Goal: Find specific page/section: Find specific page/section

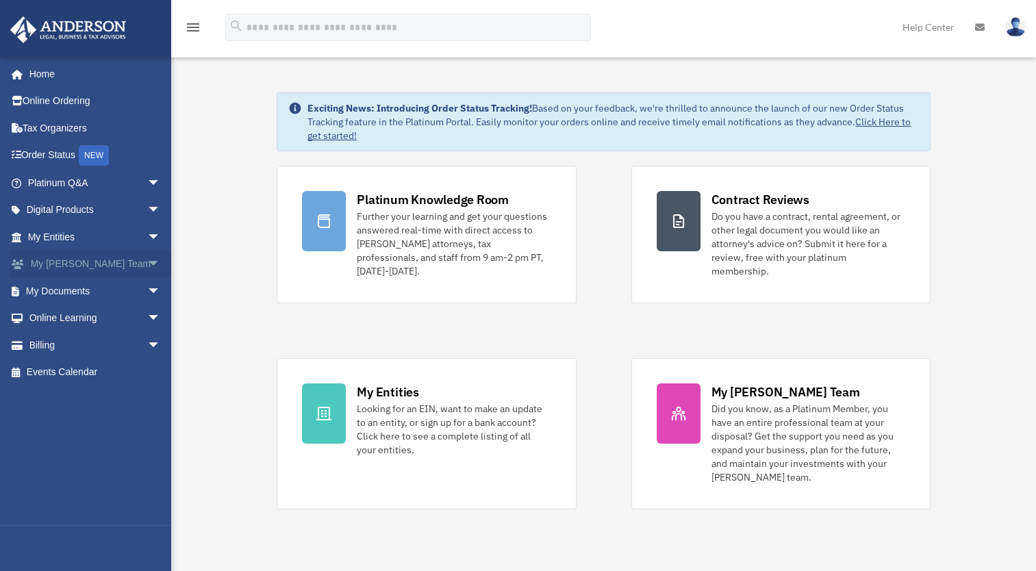
click at [96, 264] on link "My Anderson Team arrow_drop_down" at bounding box center [96, 264] width 172 height 27
click at [147, 263] on span "arrow_drop_down" at bounding box center [160, 265] width 27 height 28
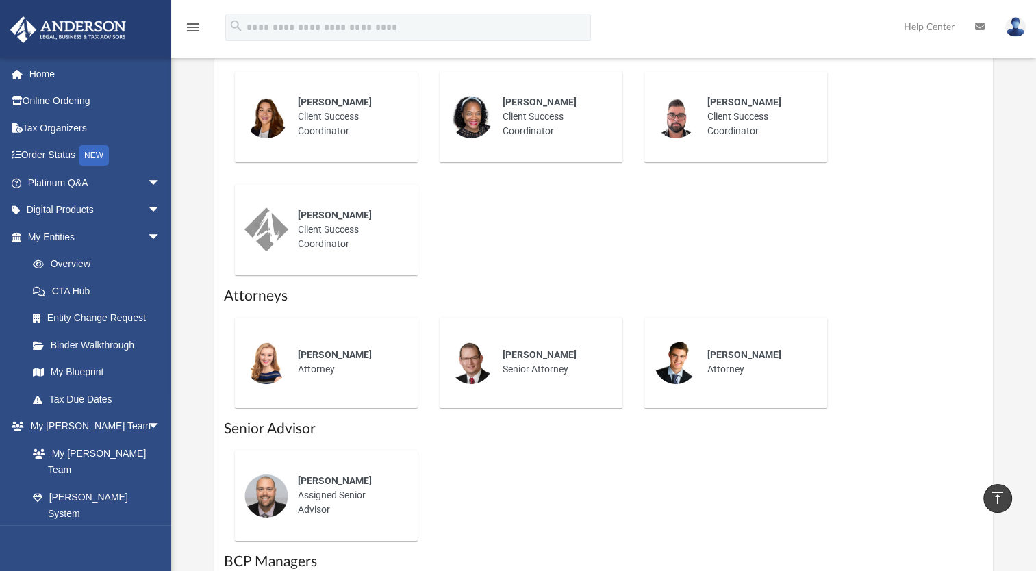
scroll to position [616, 0]
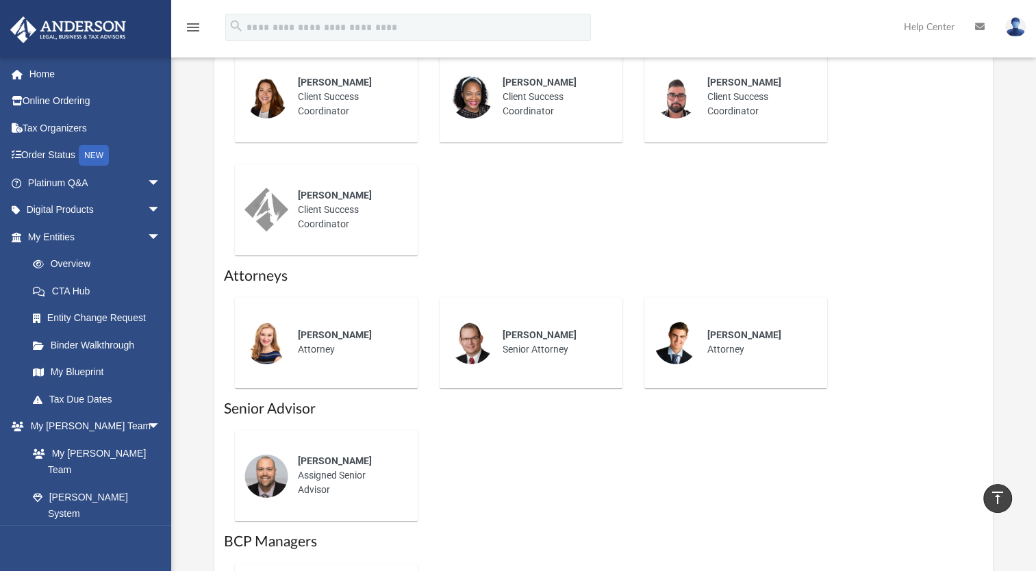
click at [309, 471] on div "[PERSON_NAME] Assigned Senior Advisor" at bounding box center [348, 475] width 120 height 62
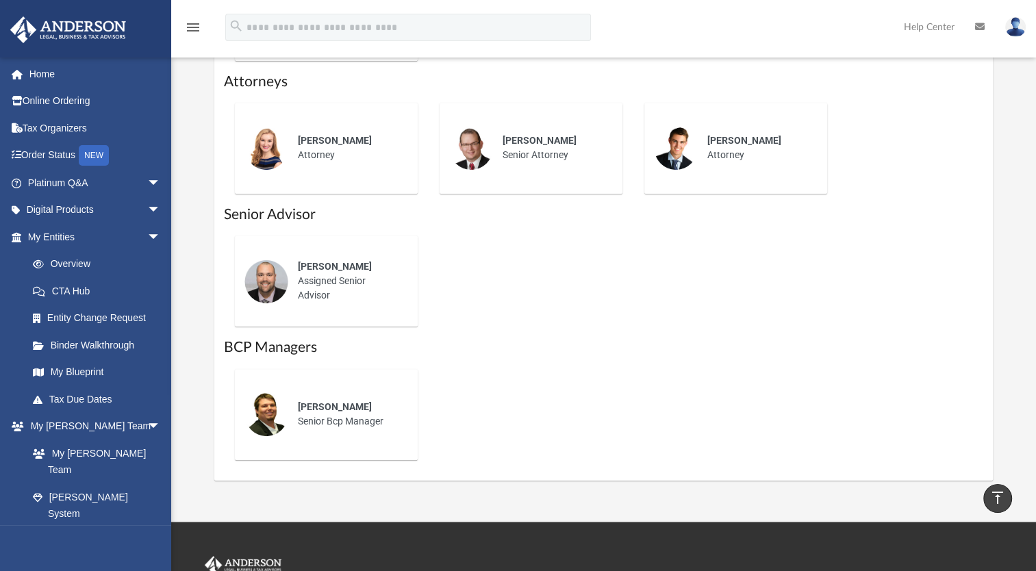
scroll to position [799, 0]
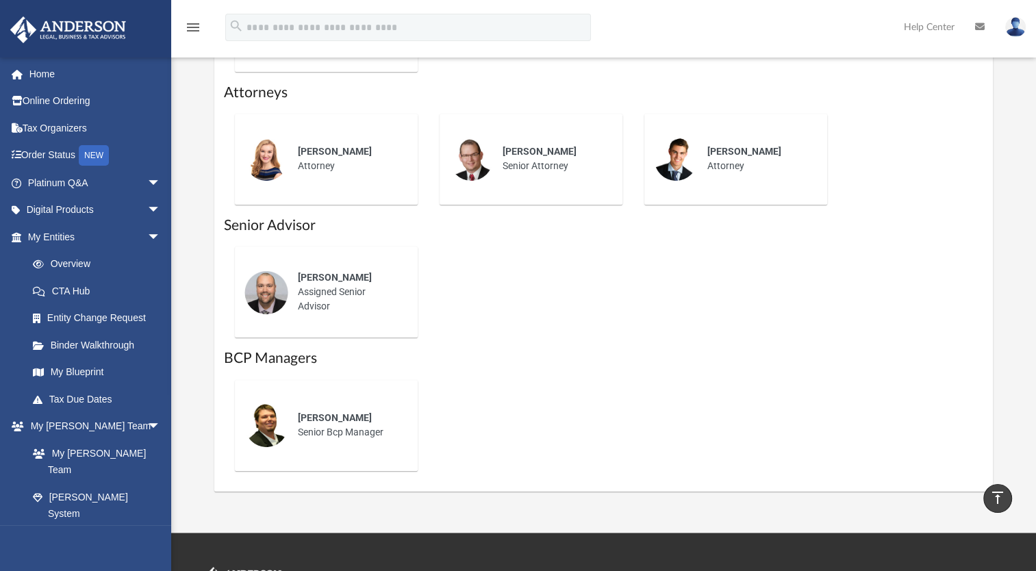
click at [358, 309] on div "[PERSON_NAME] Assigned Senior Advisor" at bounding box center [348, 292] width 120 height 62
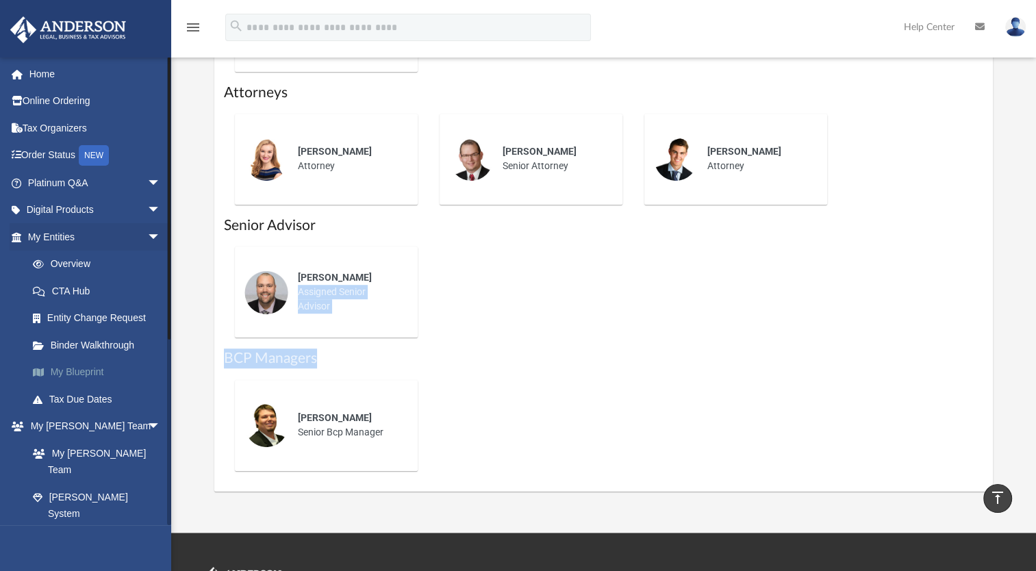
drag, startPoint x: 912, startPoint y: 313, endPoint x: 88, endPoint y: 369, distance: 825.9
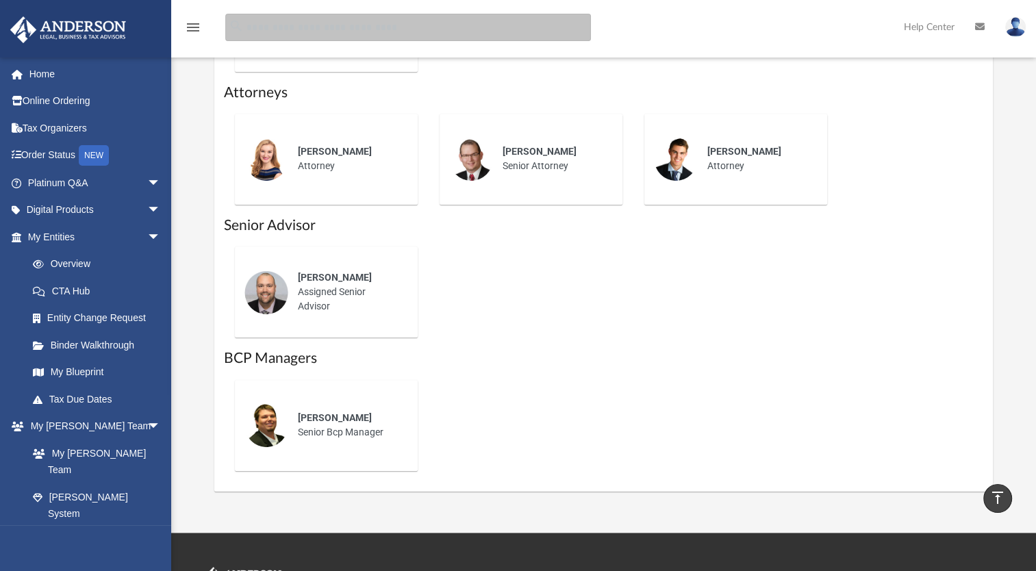
click at [431, 21] on input "search" at bounding box center [407, 27] width 365 height 27
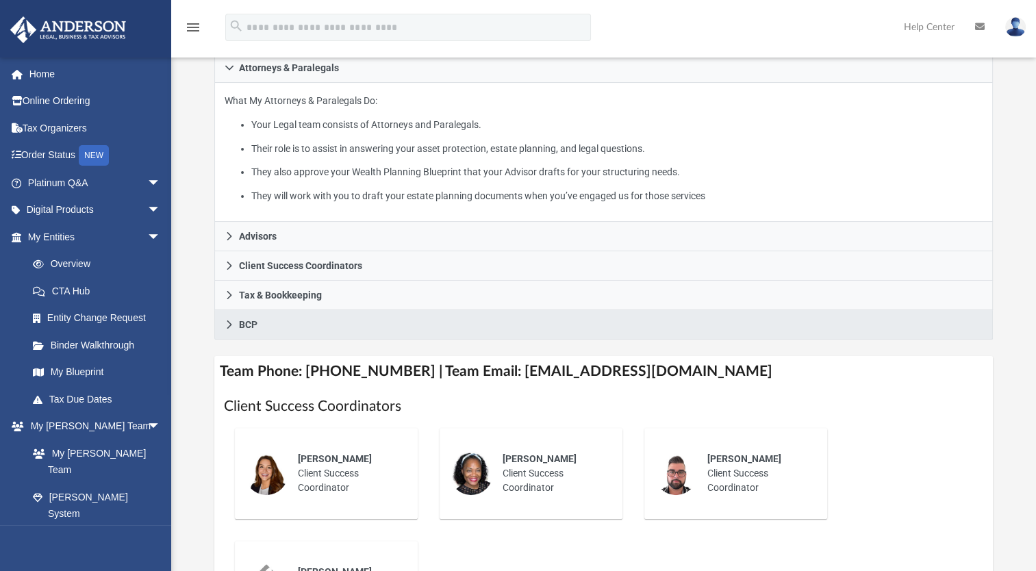
scroll to position [274, 0]
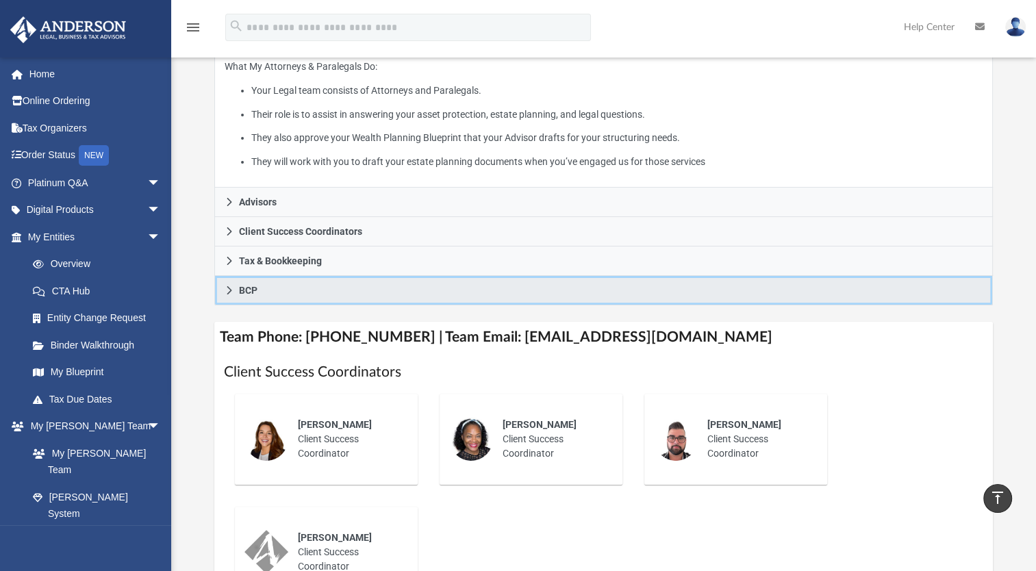
click at [293, 287] on link "BCP" at bounding box center [603, 290] width 778 height 29
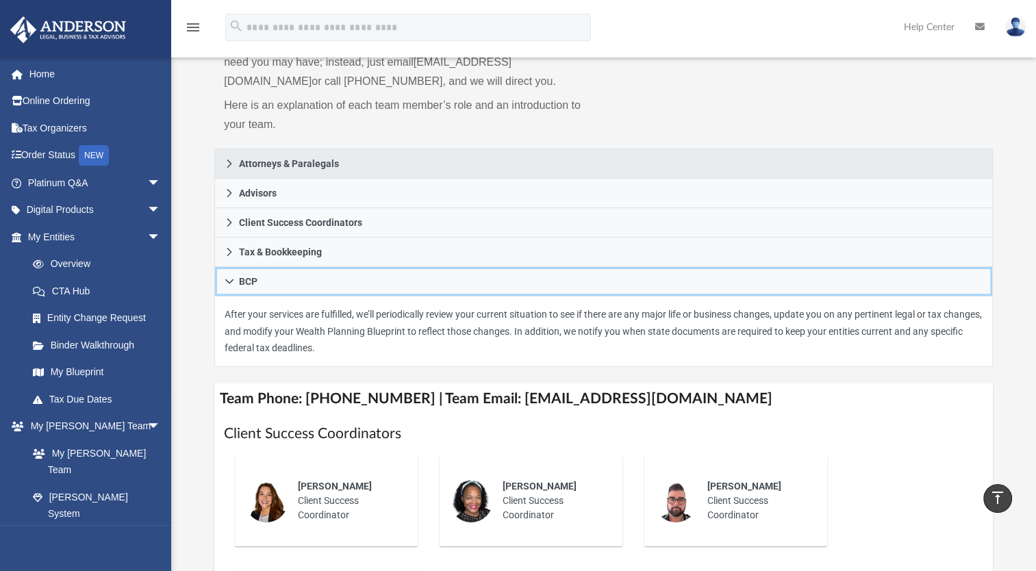
scroll to position [137, 0]
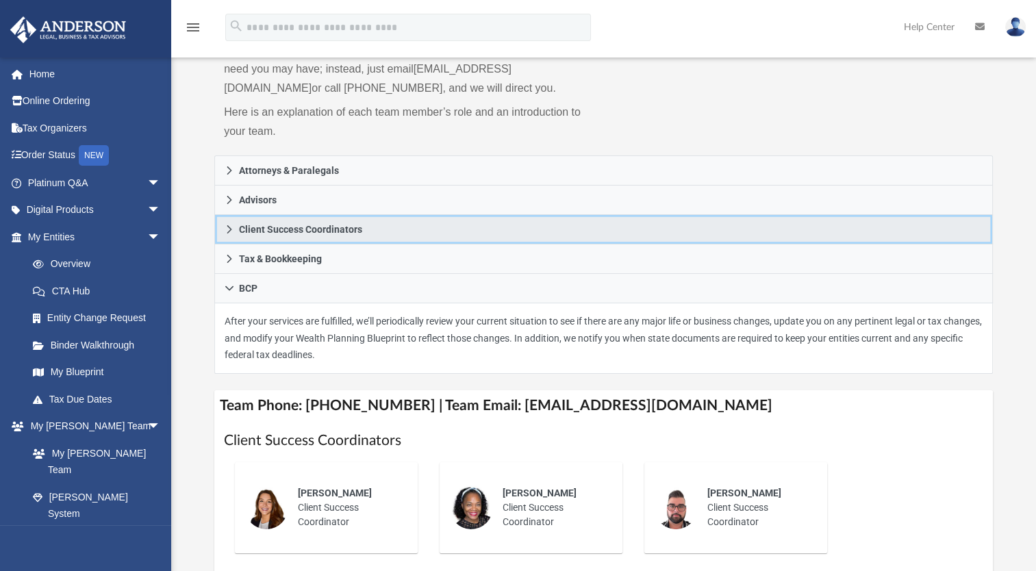
click at [307, 233] on span "Client Success Coordinators" at bounding box center [300, 229] width 123 height 10
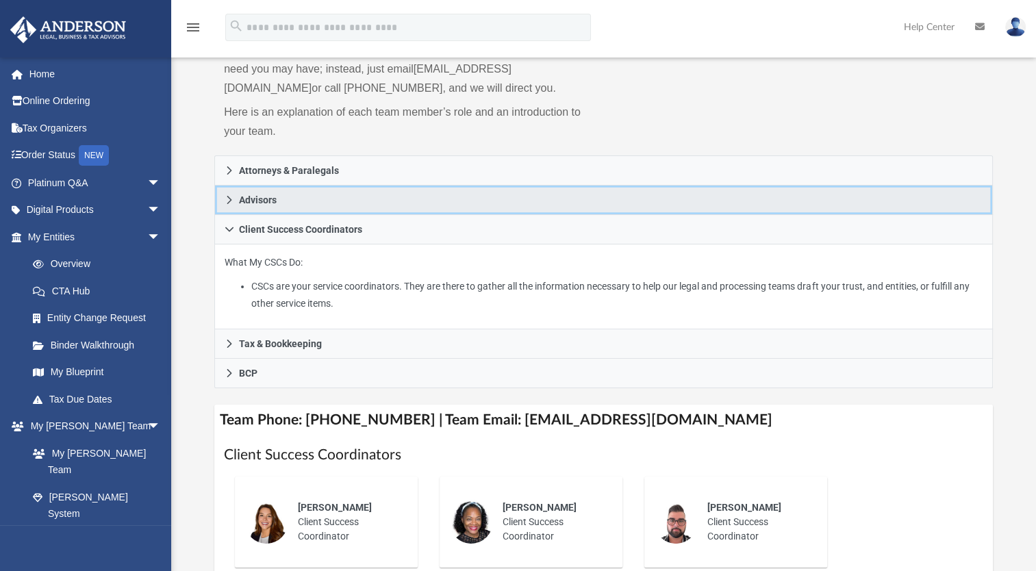
click at [235, 207] on link "Advisors" at bounding box center [603, 199] width 778 height 29
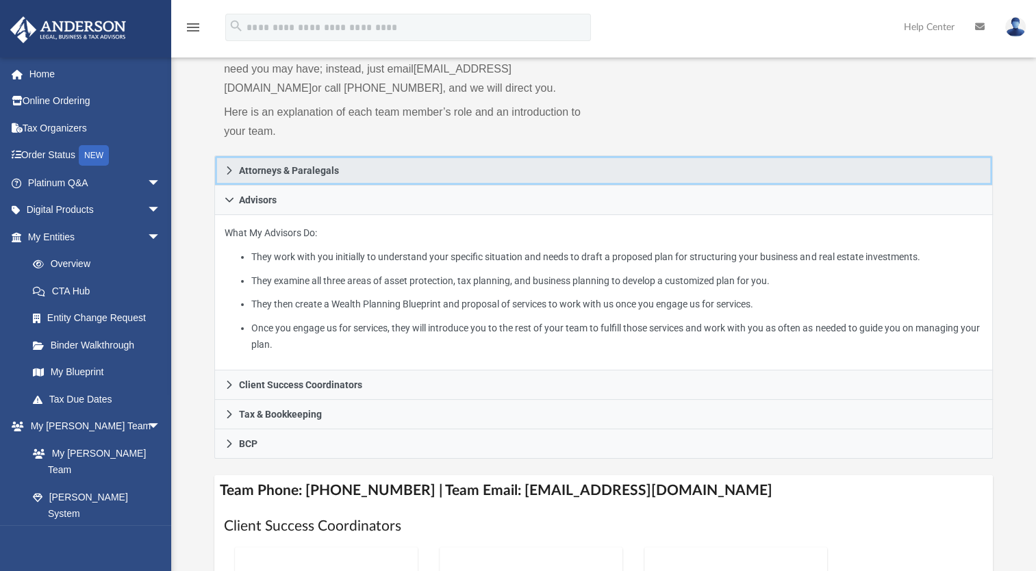
click at [241, 172] on span "Attorneys & Paralegals" at bounding box center [289, 171] width 100 height 10
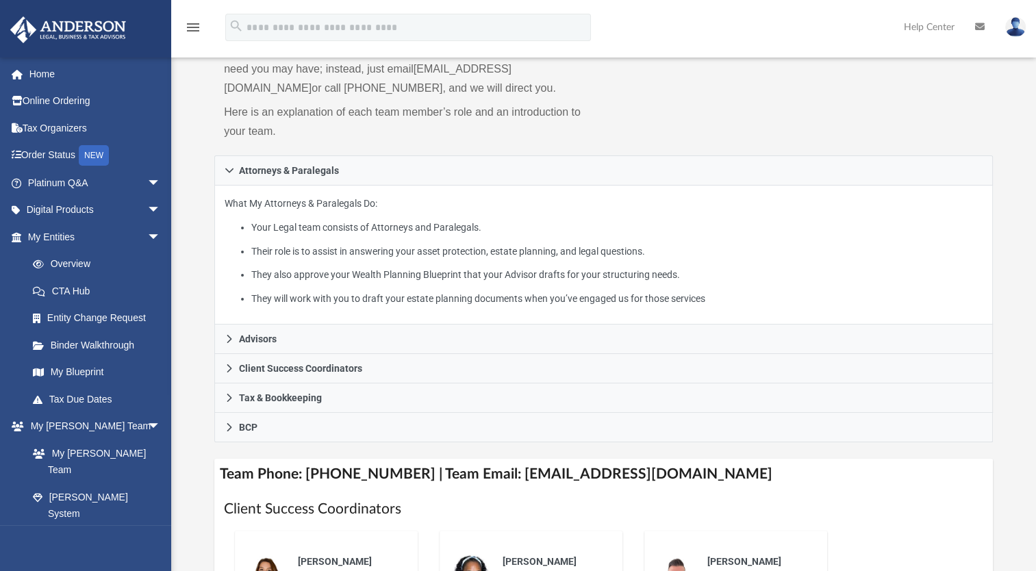
click at [706, 140] on div "Who is on my team and who will I work with: While a client of [PERSON_NAME] you…" at bounding box center [603, 52] width 778 height 208
click at [1006, 33] on link at bounding box center [1014, 27] width 41 height 60
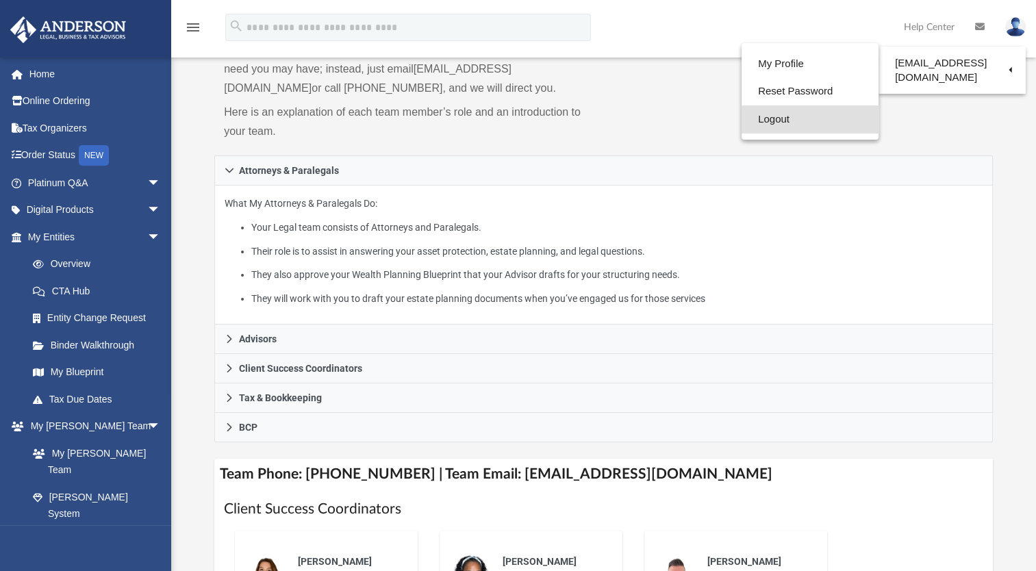
click at [775, 118] on link "Logout" at bounding box center [809, 119] width 137 height 28
